Goal: Task Accomplishment & Management: Complete application form

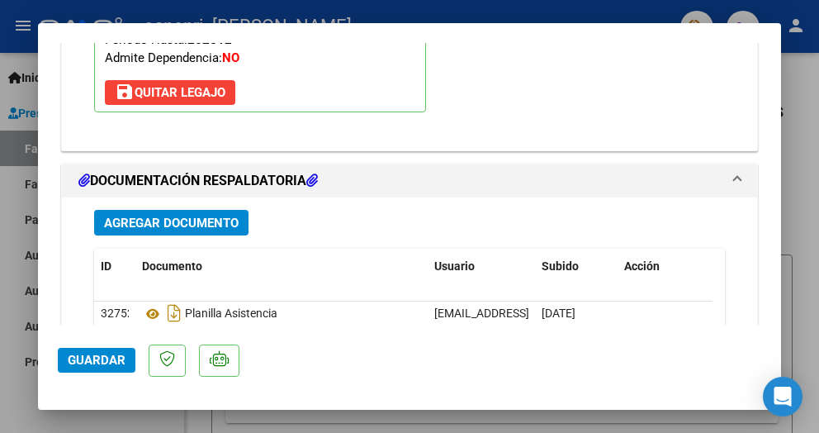
scroll to position [2148, 0]
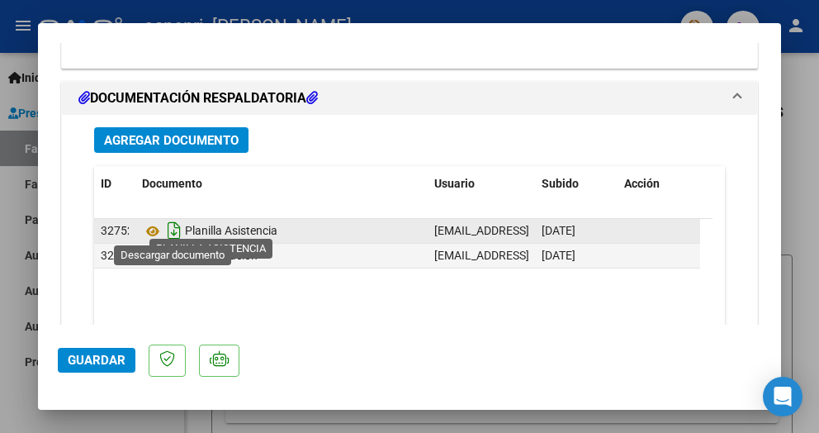
click at [175, 230] on icon "Descargar documento" at bounding box center [174, 230] width 21 height 26
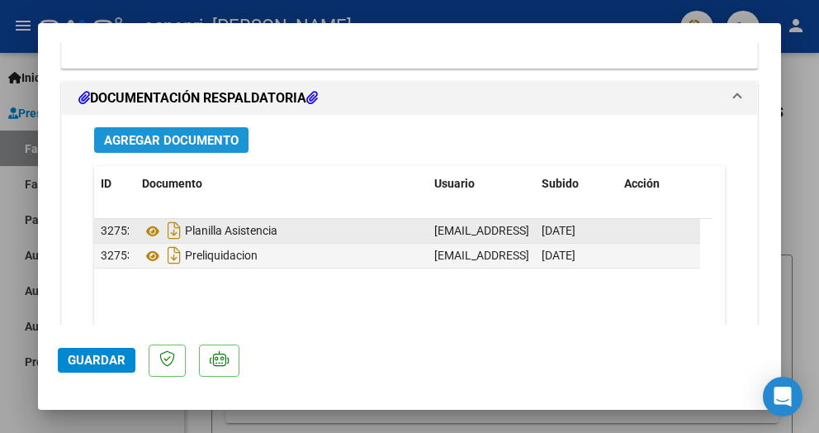
click at [178, 134] on span "Agregar Documento" at bounding box center [171, 140] width 135 height 15
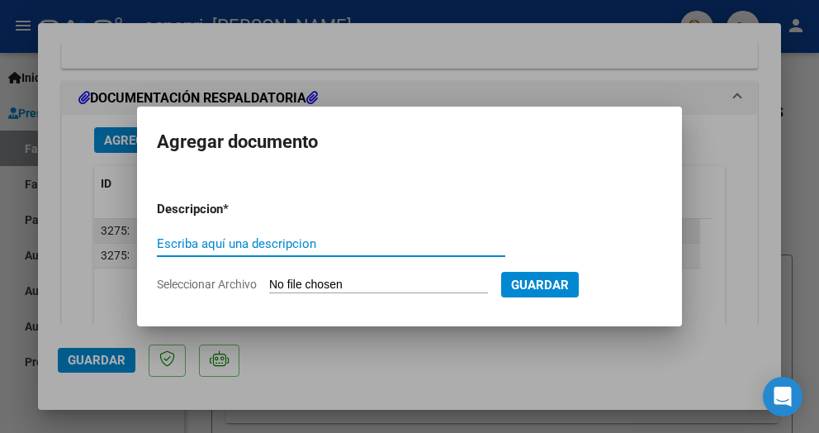
click at [285, 244] on input "Escriba aquí una descripcion" at bounding box center [331, 243] width 349 height 15
type input "planilla"
click at [228, 287] on span "Seleccionar Archivo" at bounding box center [207, 284] width 100 height 13
click at [269, 287] on input "Seleccionar Archivo" at bounding box center [378, 286] width 219 height 16
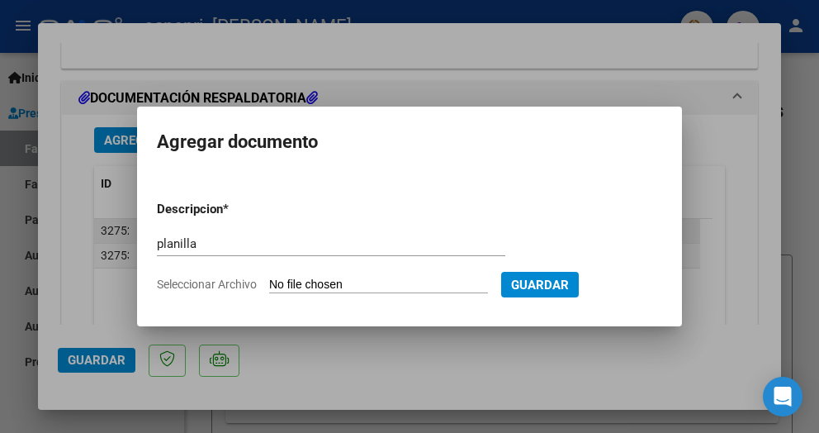
type input "C:\fakepath\PL. [PERSON_NAME]. AGOSTO (2).pdf"
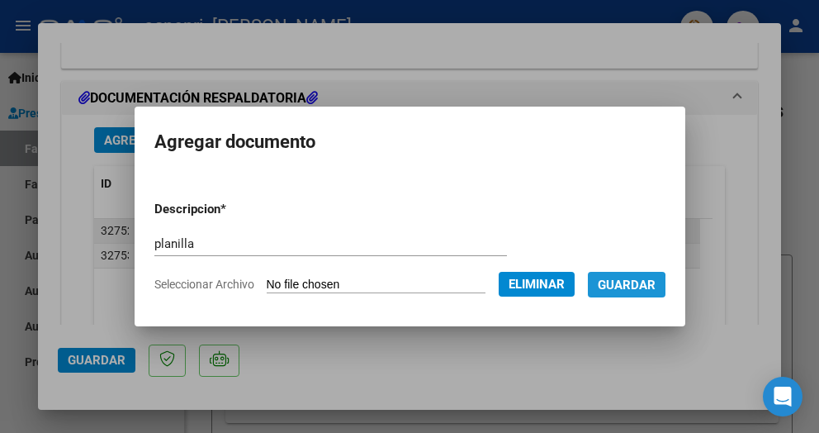
click at [624, 291] on span "Guardar" at bounding box center [627, 285] width 58 height 15
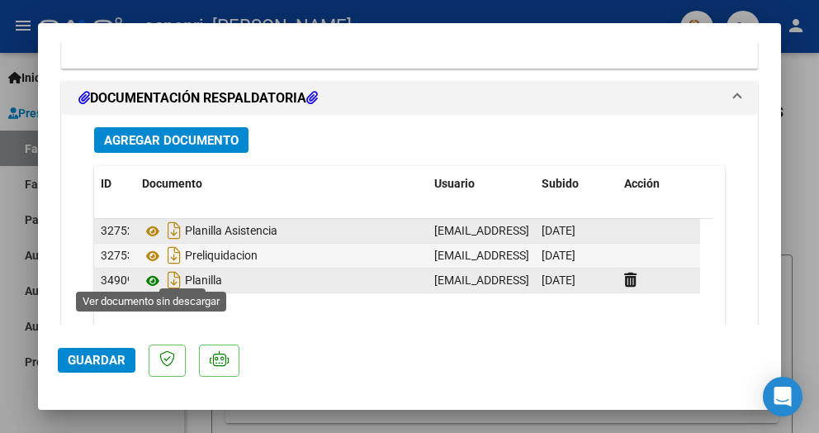
click at [149, 277] on icon at bounding box center [152, 281] width 21 height 20
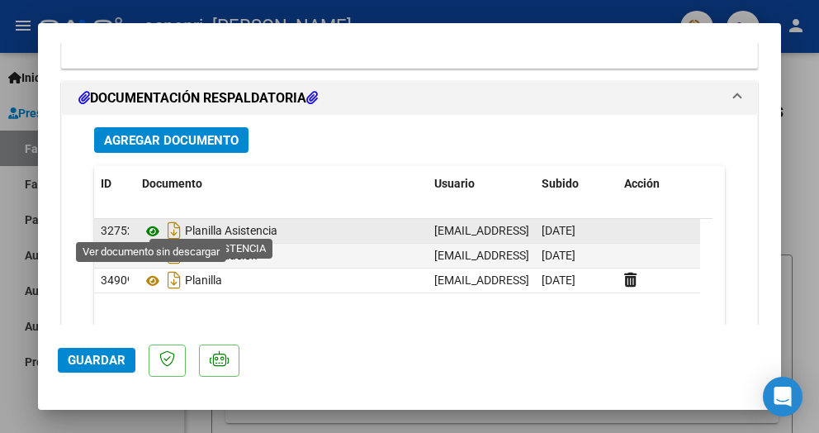
click at [150, 225] on icon at bounding box center [152, 231] width 21 height 20
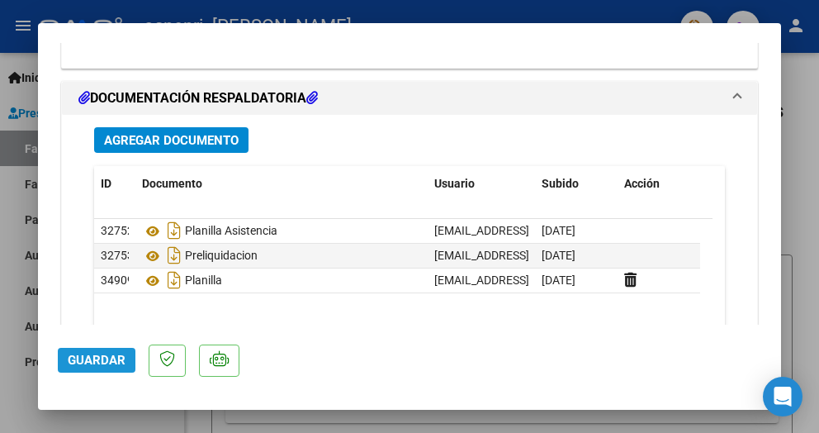
click at [101, 350] on button "Guardar" at bounding box center [97, 360] width 78 height 25
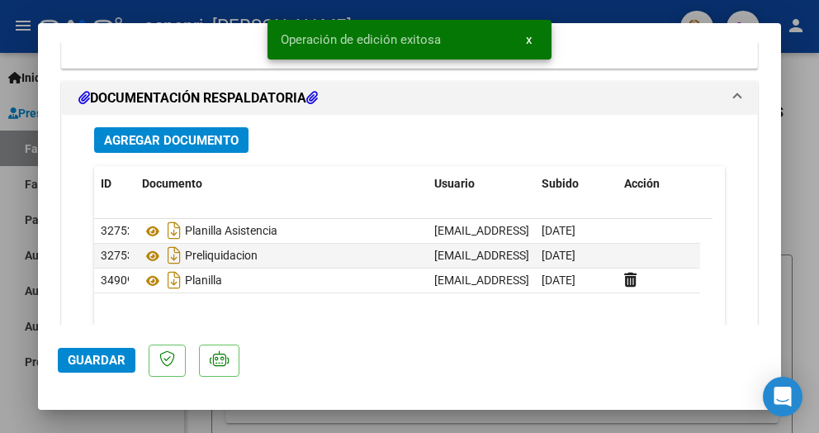
click at [787, 85] on div at bounding box center [409, 216] width 819 height 433
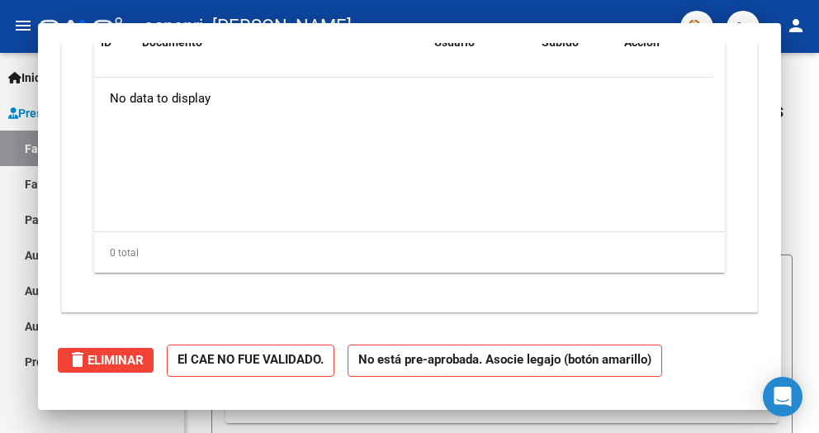
scroll to position [0, 0]
